Goal: Contribute content: Add original content to the website for others to see

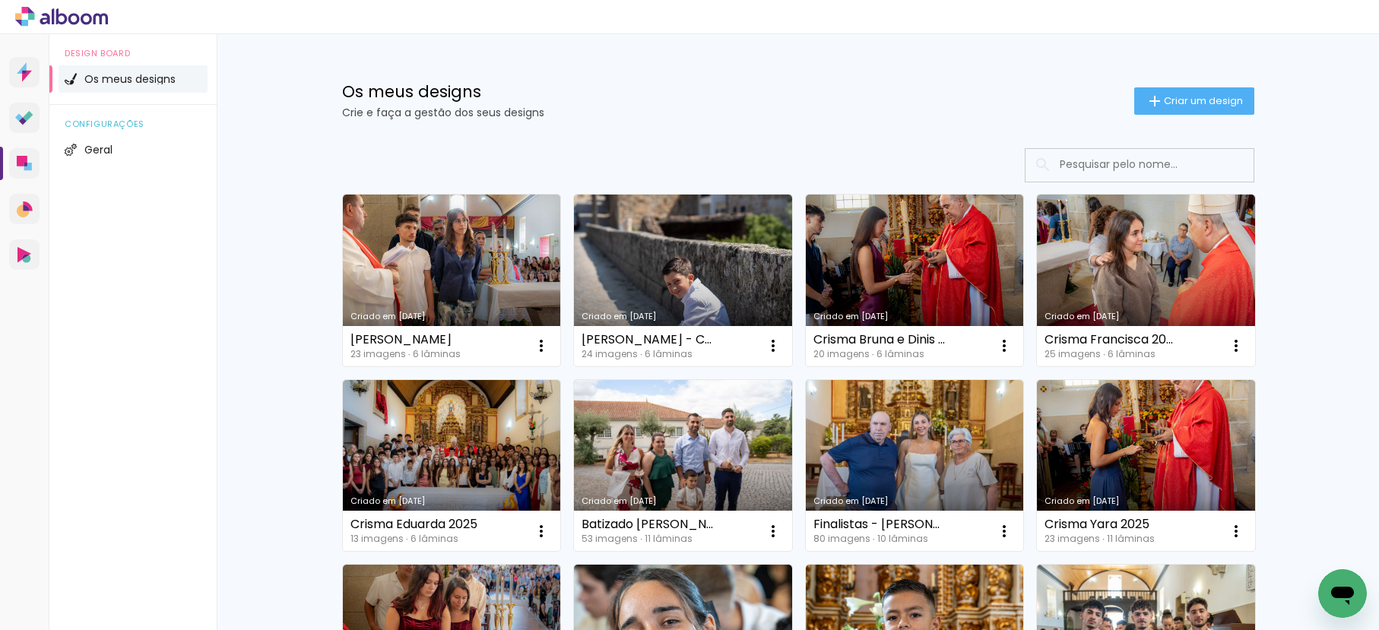
click at [1180, 100] on span "Criar um design" at bounding box center [1203, 101] width 79 height 10
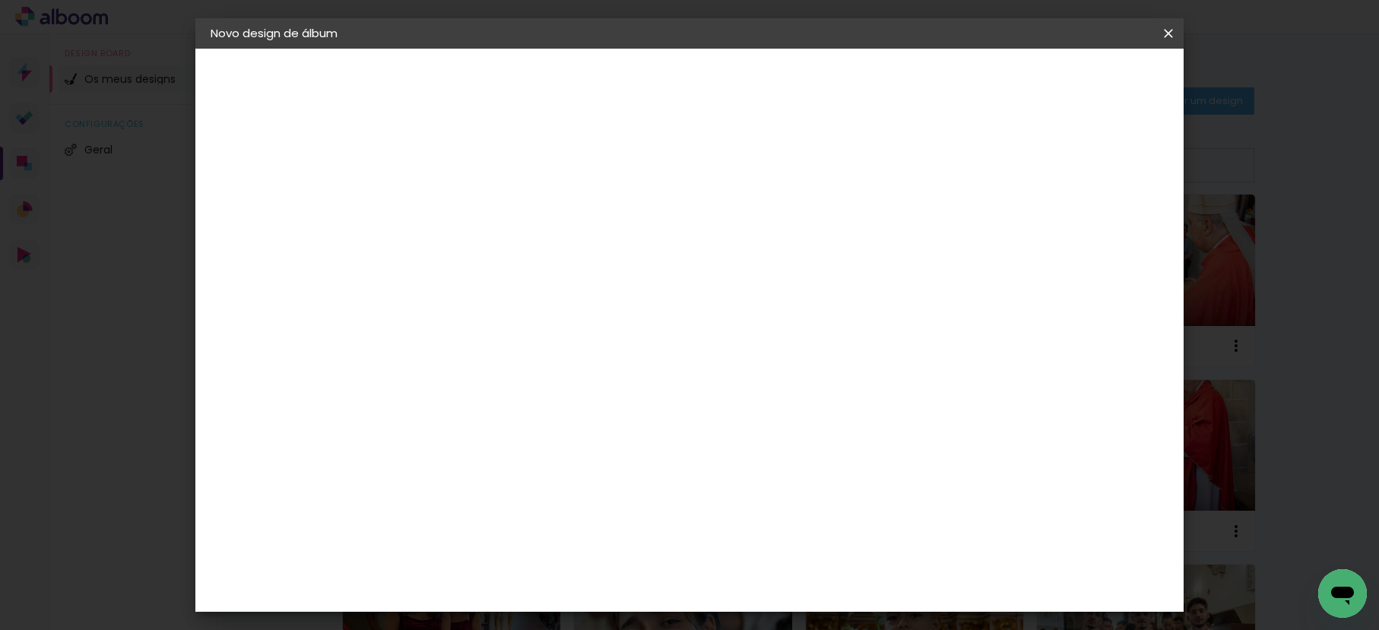
click at [503, 183] on div at bounding box center [459, 205] width 87 height 115
click at [459, 195] on input at bounding box center [459, 204] width 0 height 24
type input "Simão- Finalista"
type paper-input "Simão- Finalista"
click at [615, 84] on paper-button "Avançar" at bounding box center [578, 81] width 75 height 26
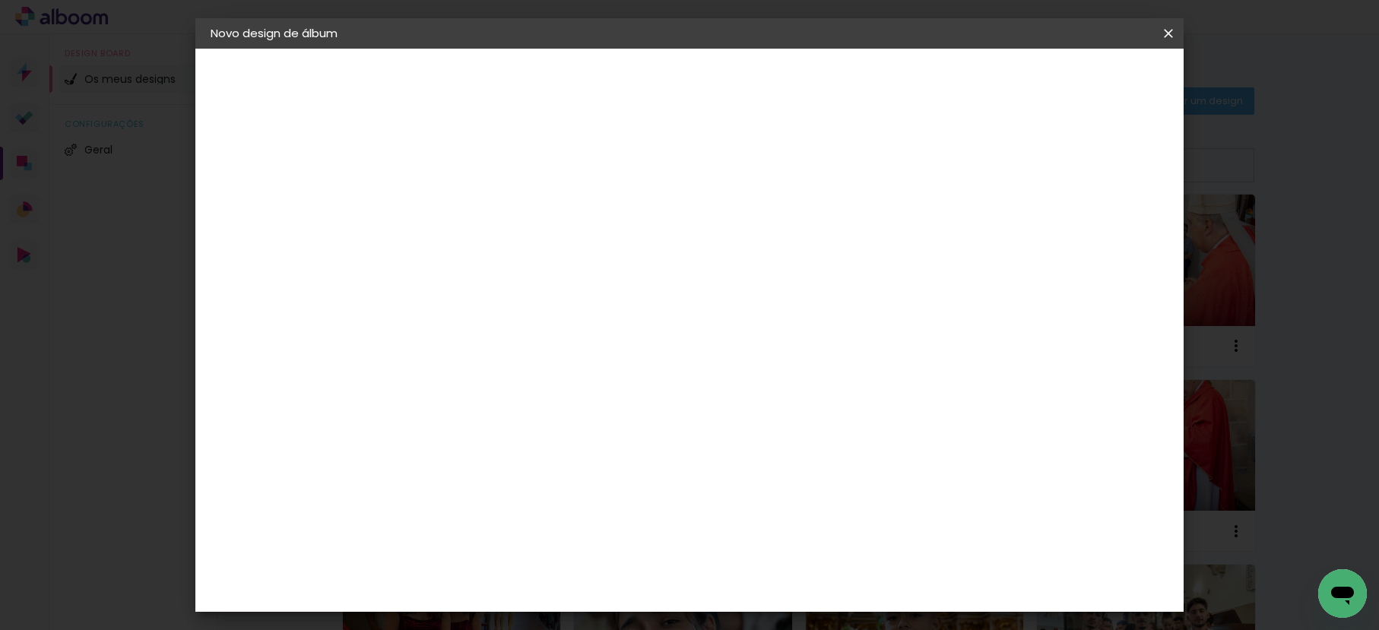
click at [0, 0] on slot "Tamanho Livre" at bounding box center [0, 0] width 0 height 0
drag, startPoint x: 1134, startPoint y: 70, endPoint x: 1102, endPoint y: 100, distance: 44.1
click at [682, 70] on paper-button "Avançar" at bounding box center [644, 81] width 75 height 26
click at [411, 432] on input "30" at bounding box center [412, 431] width 40 height 23
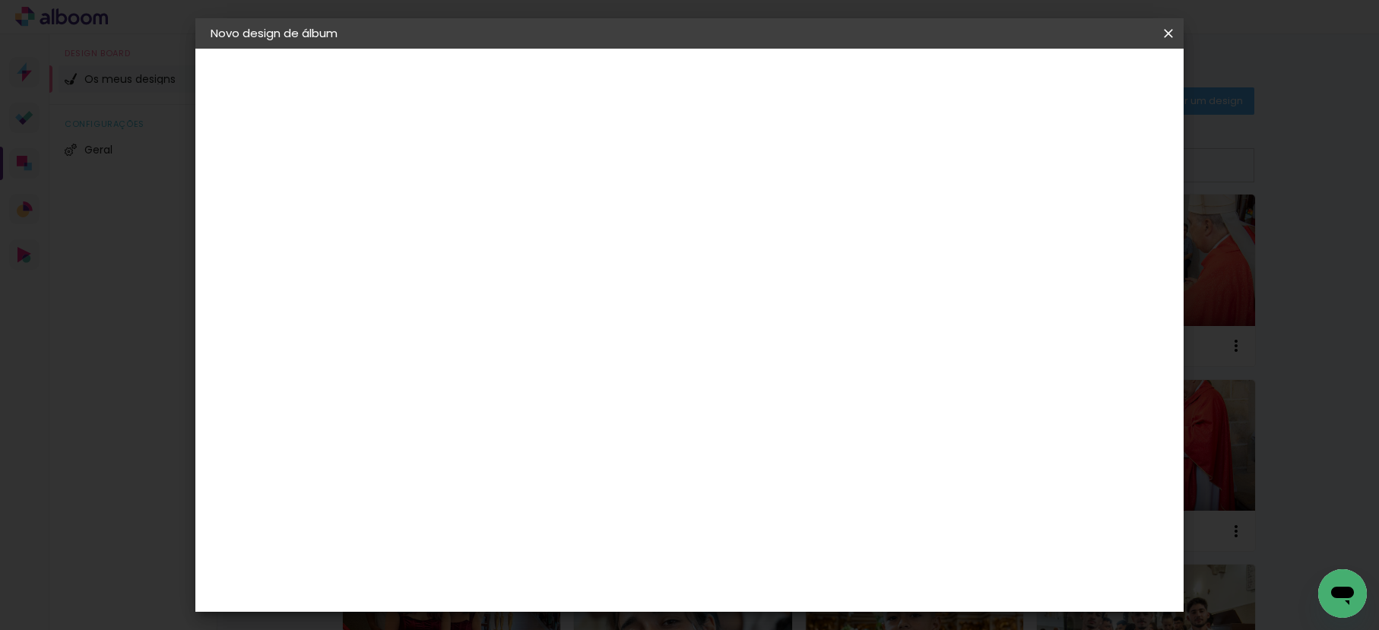
type input "20,5"
type paper-input "20,5"
type input "6"
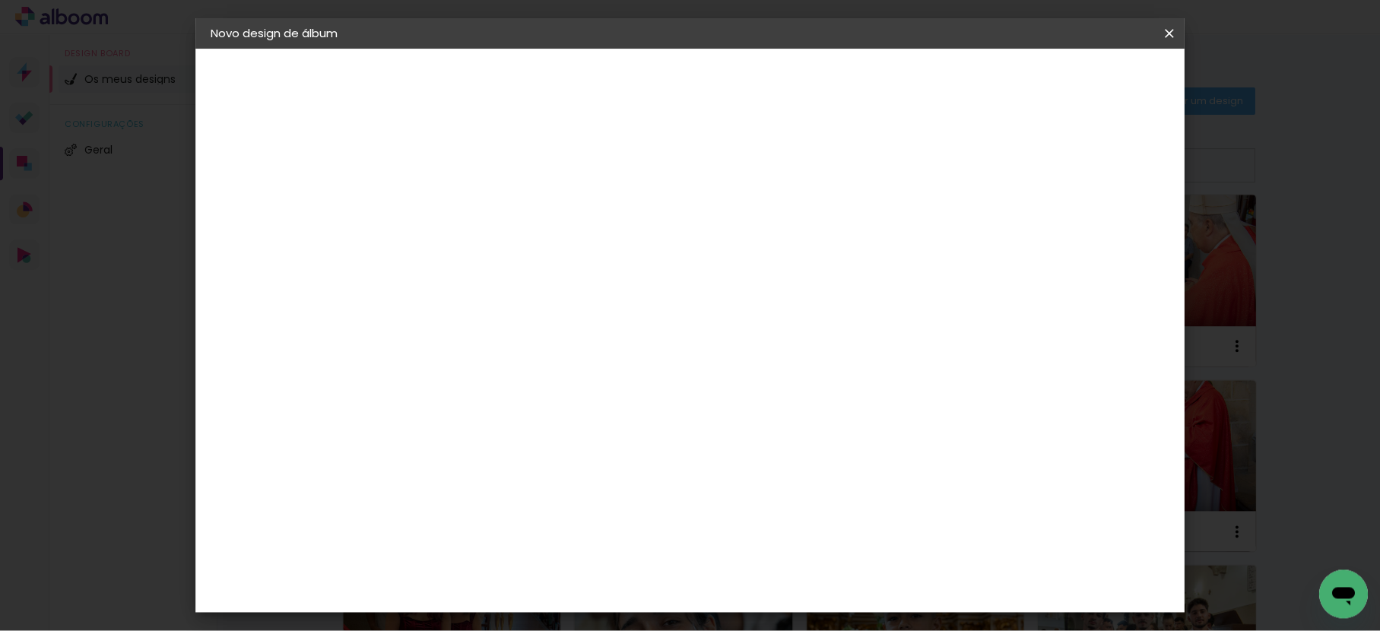
scroll to position [281, 0]
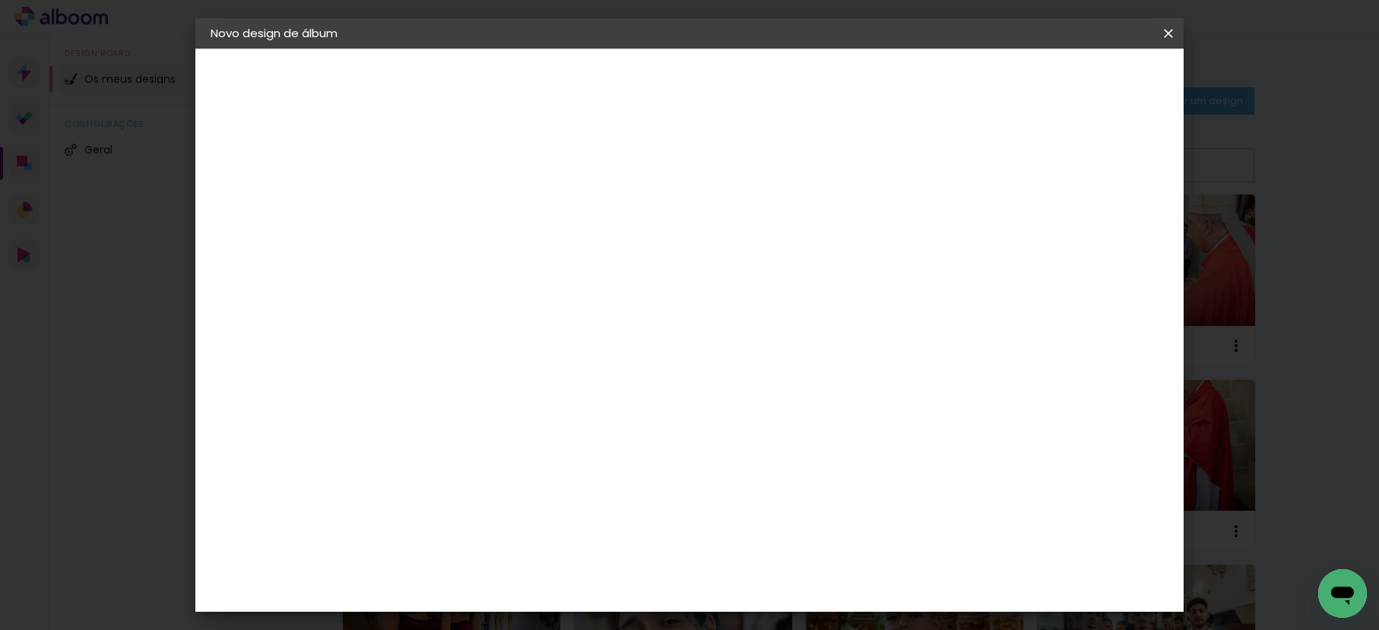
type input "41"
type paper-input "41"
click at [1074, 81] on span "Iniciar design" at bounding box center [1038, 80] width 69 height 11
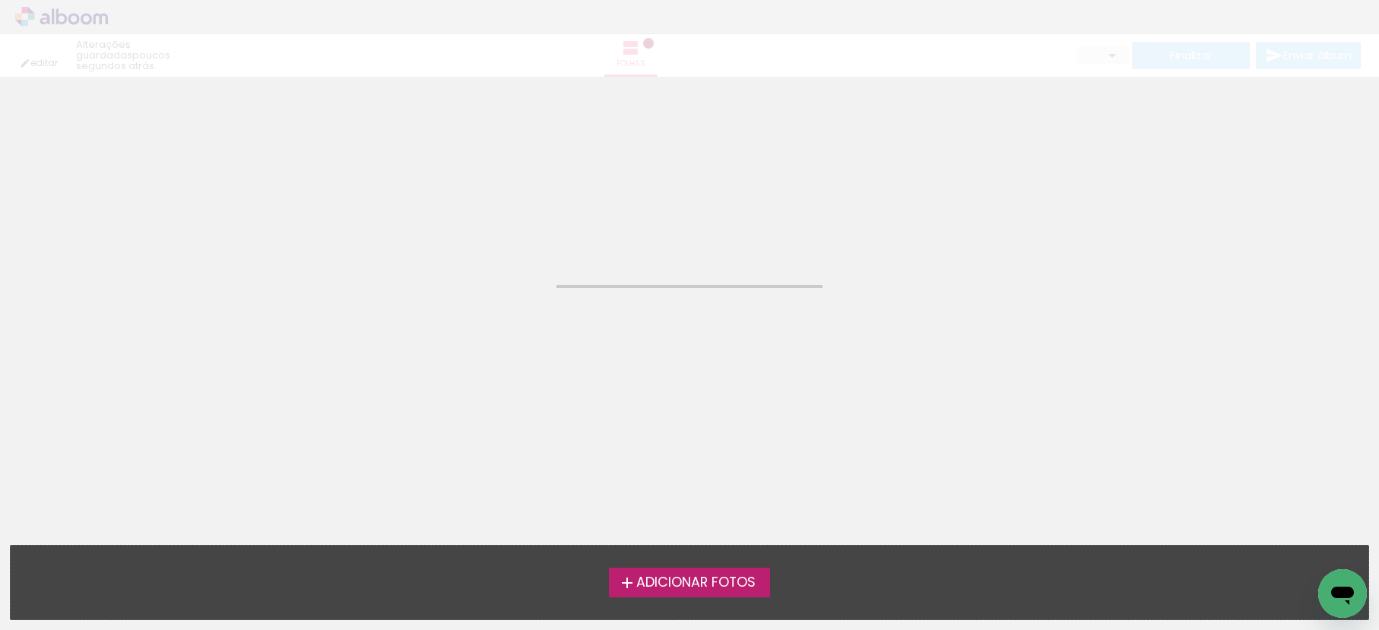
click at [744, 585] on span "Adicionar Fotos" at bounding box center [695, 583] width 119 height 14
click at [0, 0] on input "file" at bounding box center [0, 0] width 0 height 0
